Goal: Task Accomplishment & Management: Manage account settings

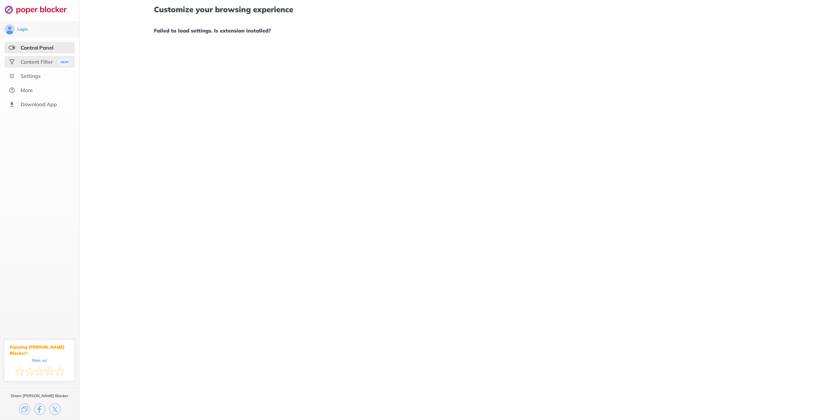
click at [43, 60] on div "Content Filter" at bounding box center [37, 62] width 32 height 6
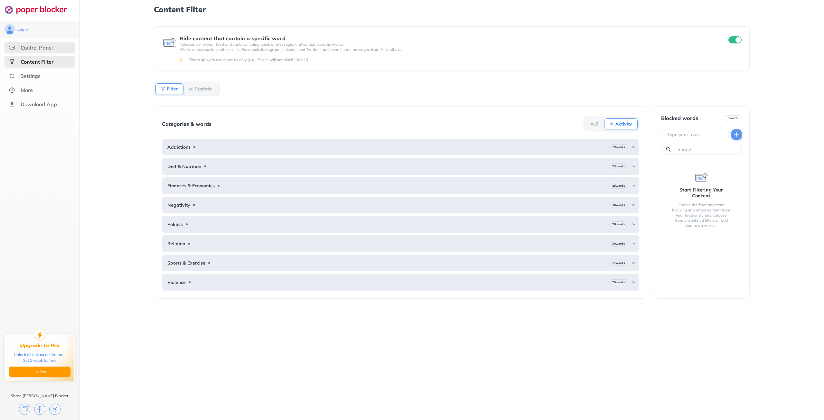
click at [45, 48] on div "Control Panel" at bounding box center [37, 47] width 32 height 6
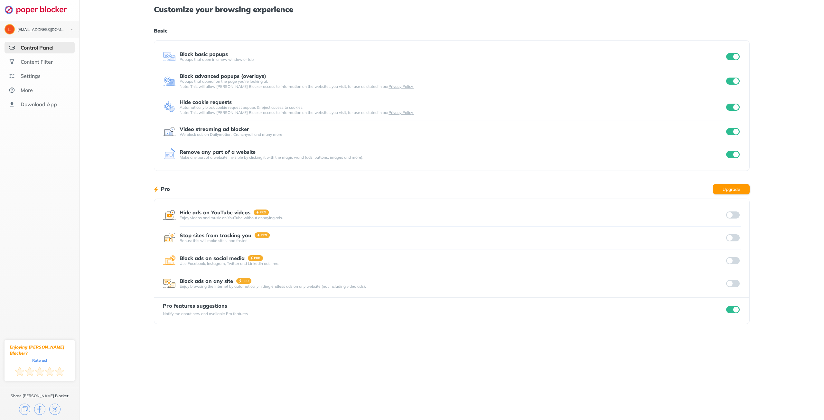
click at [735, 81] on input "checkbox" at bounding box center [733, 81] width 14 height 7
click at [734, 81] on input "checkbox" at bounding box center [733, 81] width 14 height 7
click at [36, 72] on div "Settings" at bounding box center [40, 76] width 70 height 12
